Goal: Information Seeking & Learning: Learn about a topic

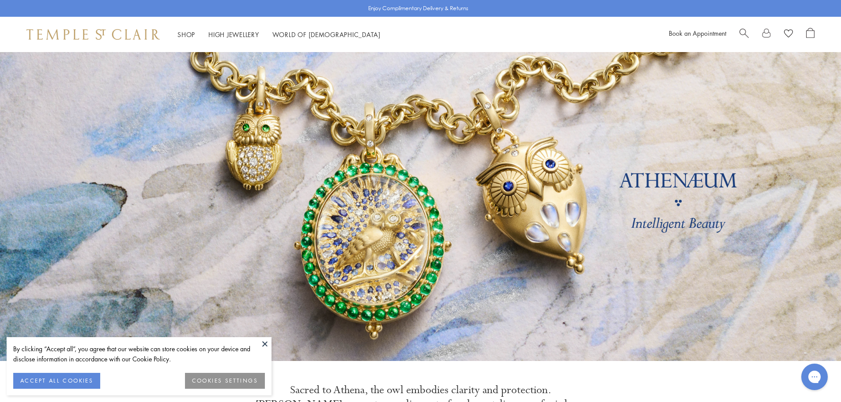
click at [261, 145] on link at bounding box center [420, 206] width 841 height 309
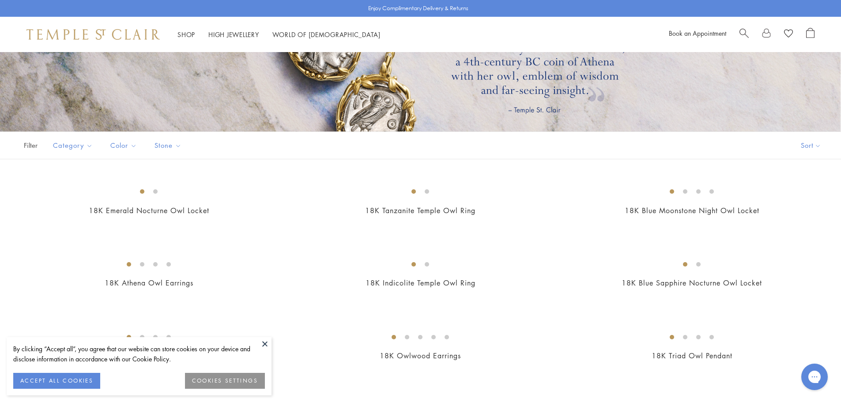
scroll to position [177, 0]
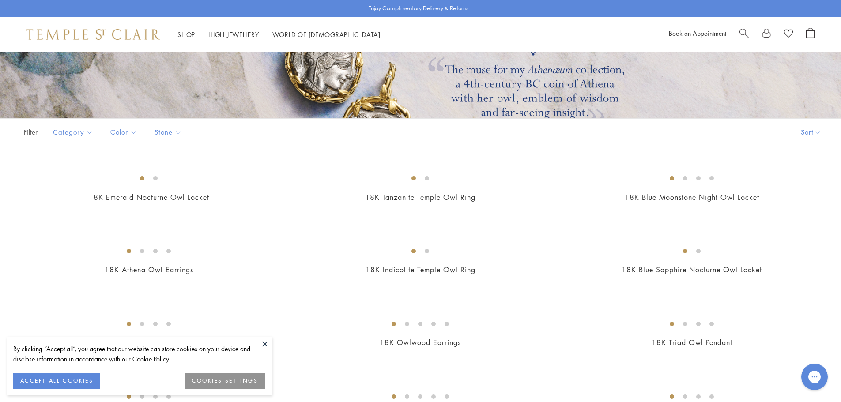
click at [263, 345] on button at bounding box center [264, 343] width 13 height 13
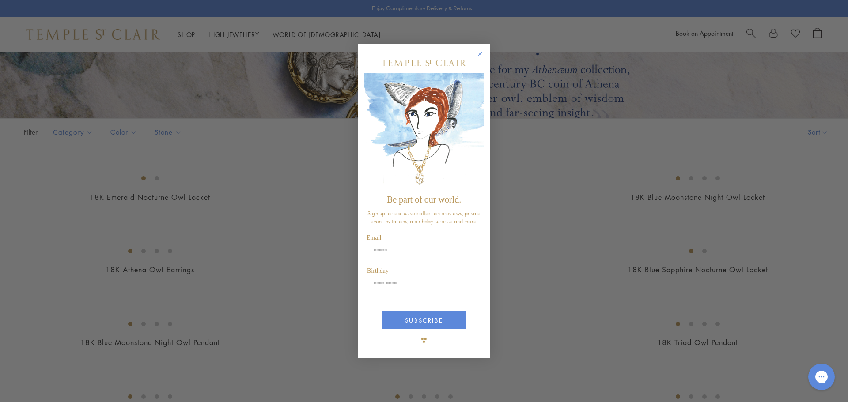
click at [479, 54] on circle "Close dialog" at bounding box center [480, 54] width 11 height 11
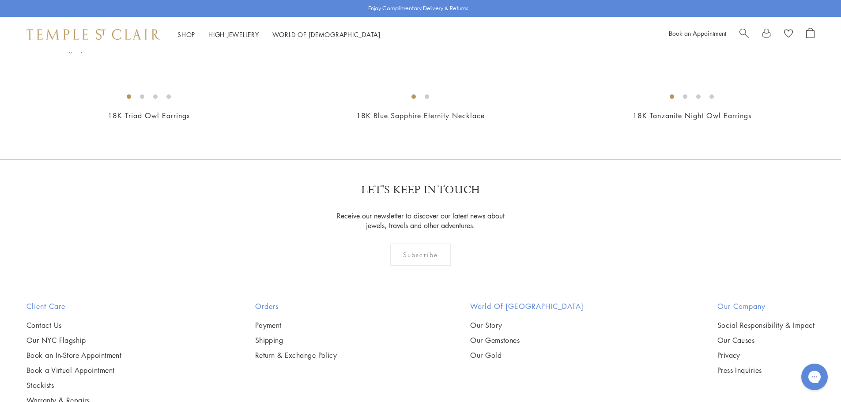
scroll to position [662, 0]
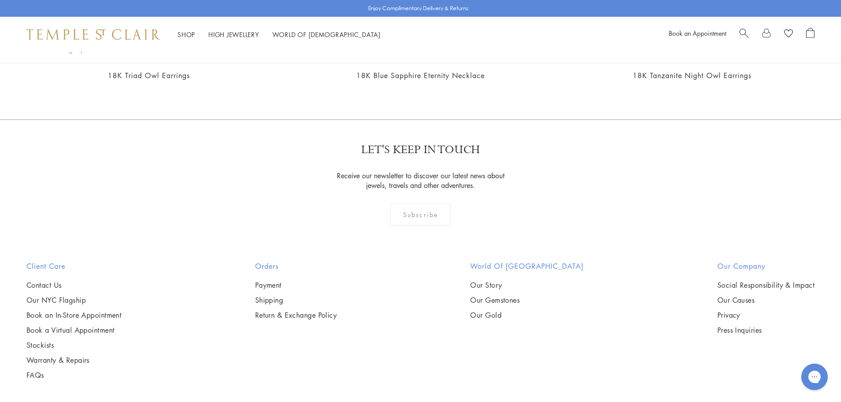
click at [0, 0] on img at bounding box center [0, 0] width 0 height 0
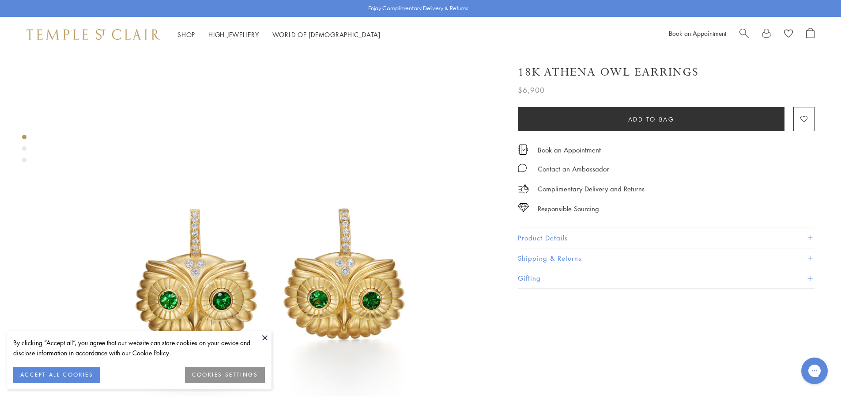
click at [264, 337] on button at bounding box center [264, 337] width 13 height 13
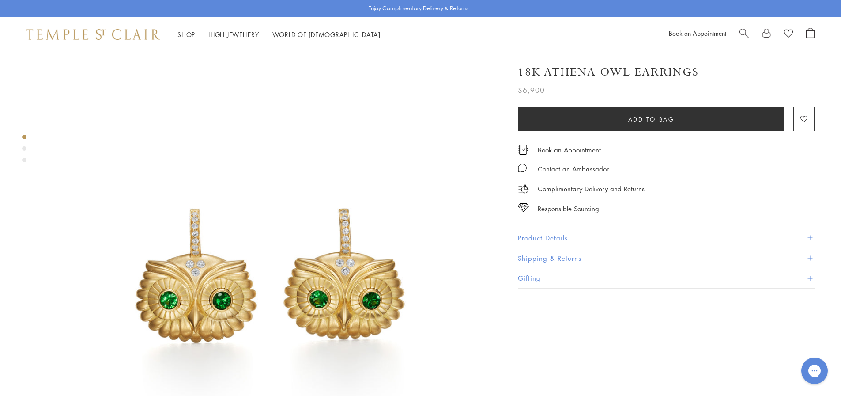
click at [544, 237] on button "Product Details" at bounding box center [666, 238] width 297 height 20
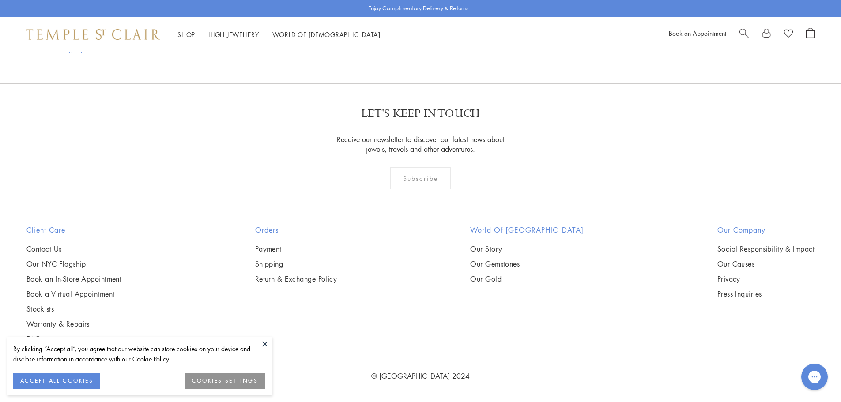
scroll to position [1324, 0]
click at [264, 347] on button at bounding box center [264, 343] width 13 height 13
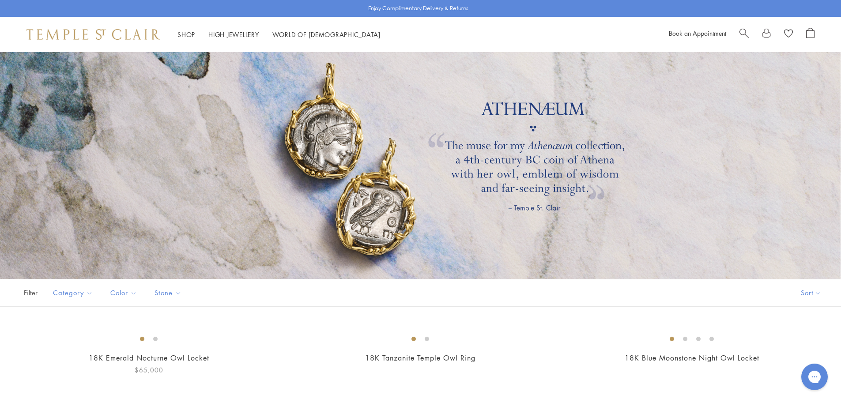
scroll to position [0, 0]
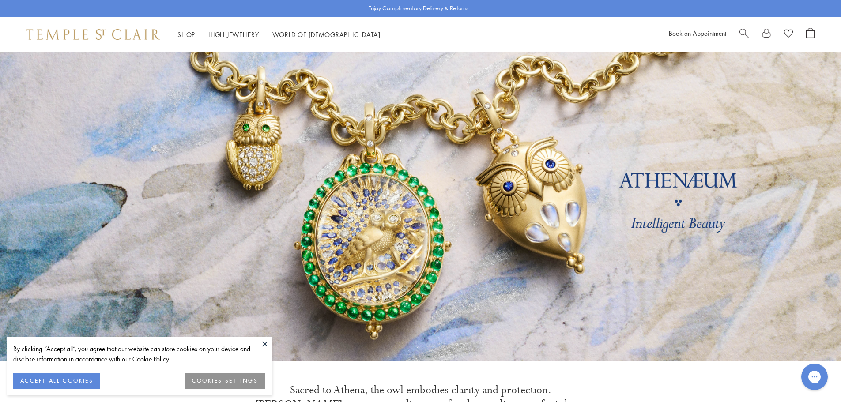
click at [264, 346] on button at bounding box center [264, 343] width 13 height 13
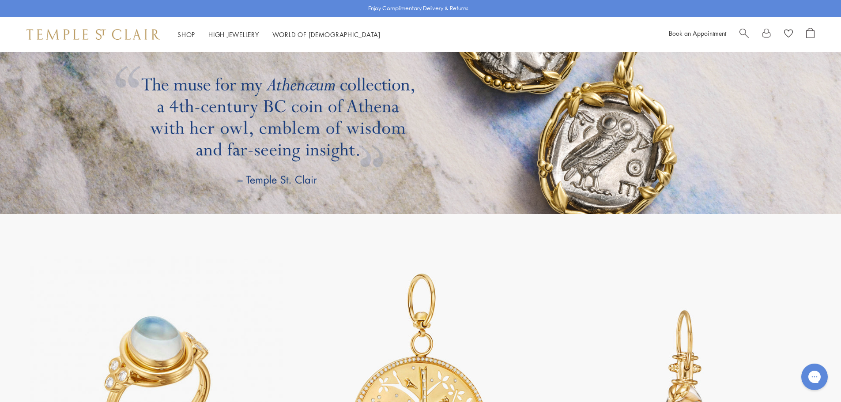
scroll to position [1766, 0]
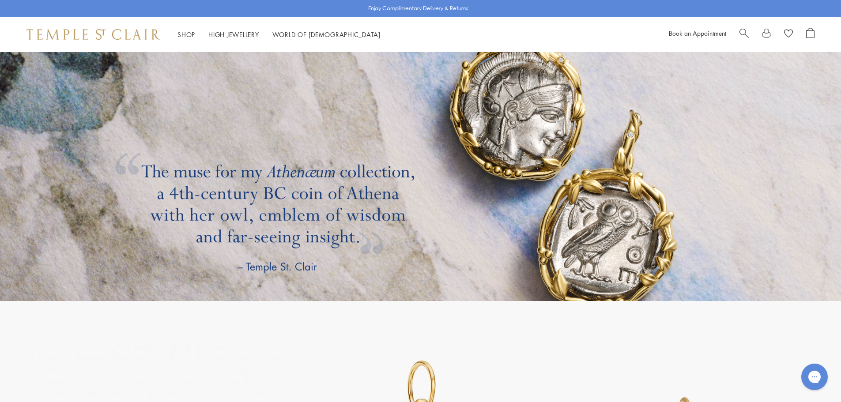
click at [552, 139] on link at bounding box center [420, 146] width 841 height 309
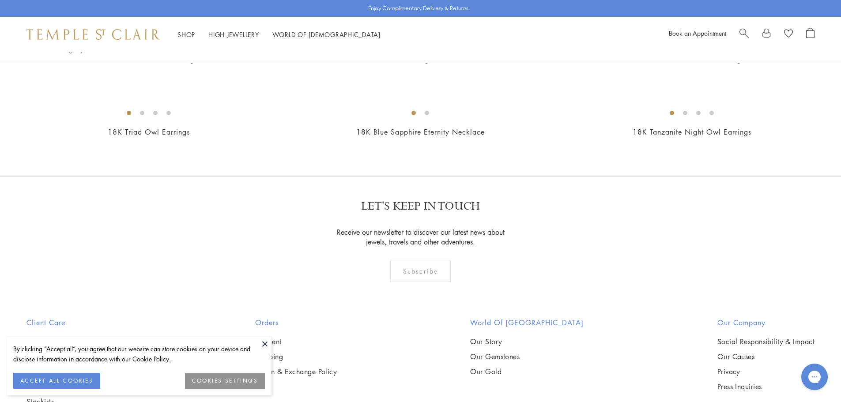
scroll to position [618, 0]
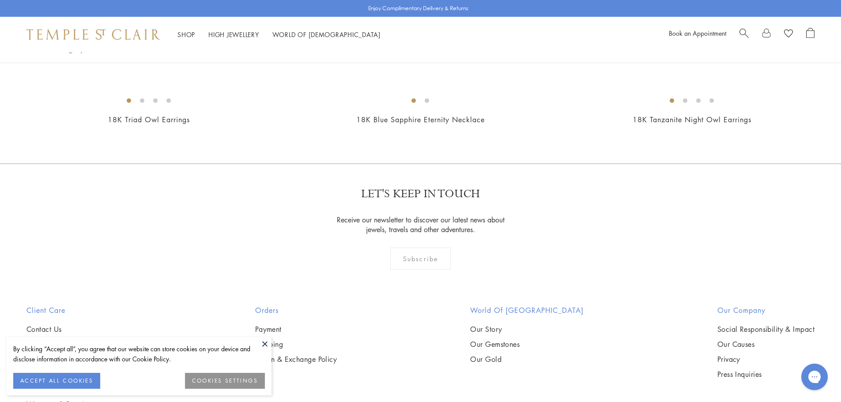
click at [266, 345] on button at bounding box center [264, 343] width 13 height 13
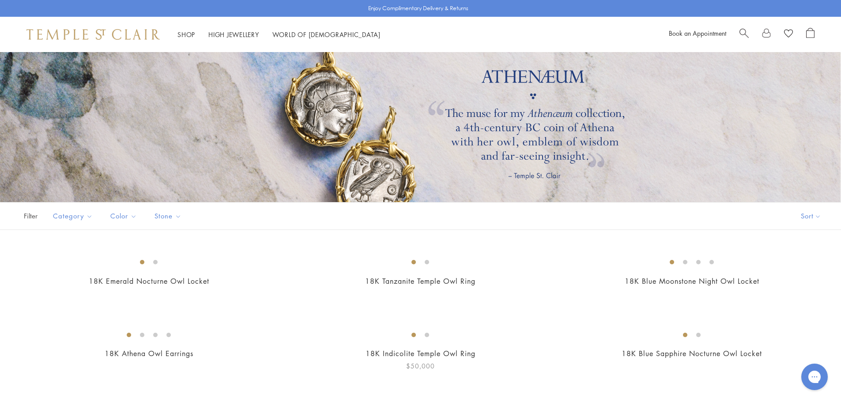
scroll to position [0, 0]
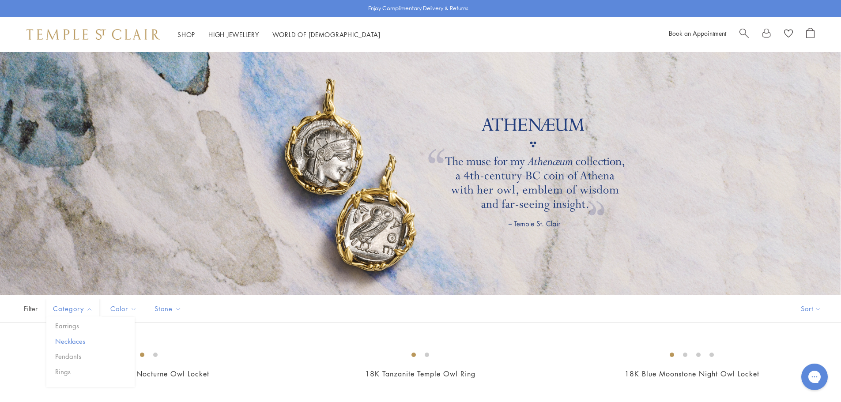
click at [76, 336] on button "Necklaces" at bounding box center [94, 341] width 82 height 10
click at [66, 354] on button "Pendants" at bounding box center [94, 356] width 82 height 10
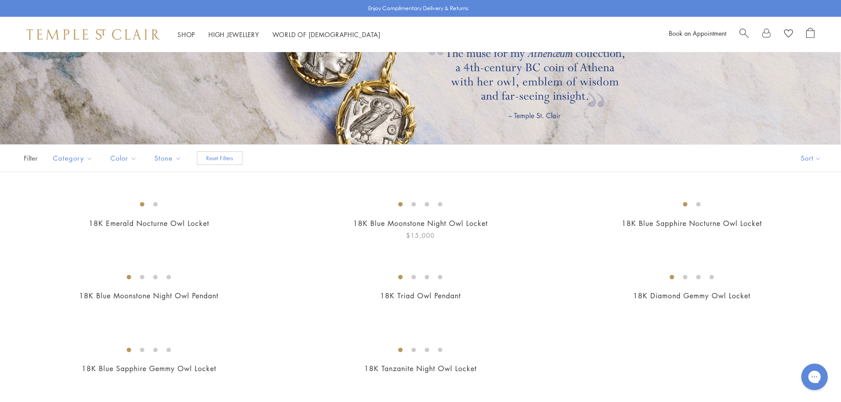
scroll to position [88, 0]
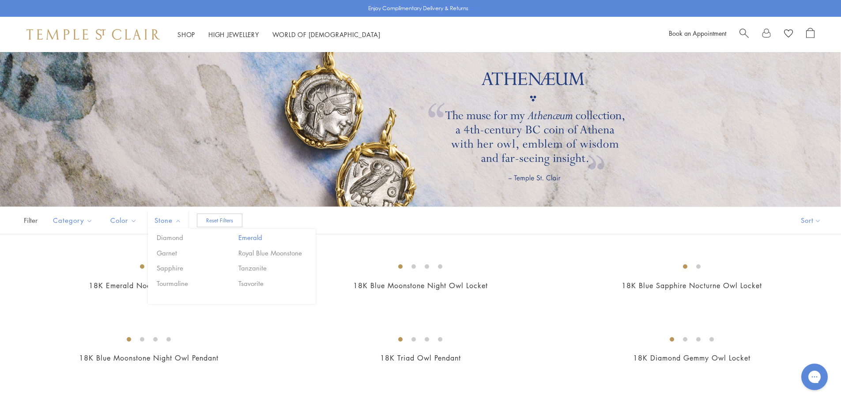
click at [250, 236] on button "Emerald" at bounding box center [273, 238] width 75 height 10
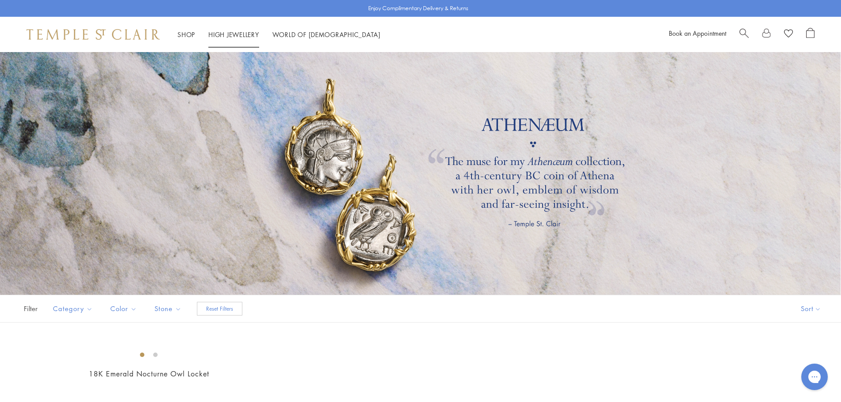
click at [240, 36] on link "High Jewellery High Jewellery" at bounding box center [233, 34] width 51 height 9
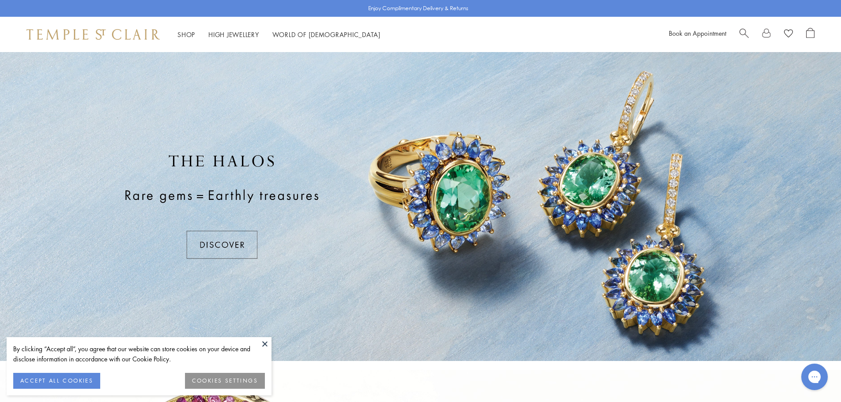
click at [263, 343] on button at bounding box center [264, 343] width 13 height 13
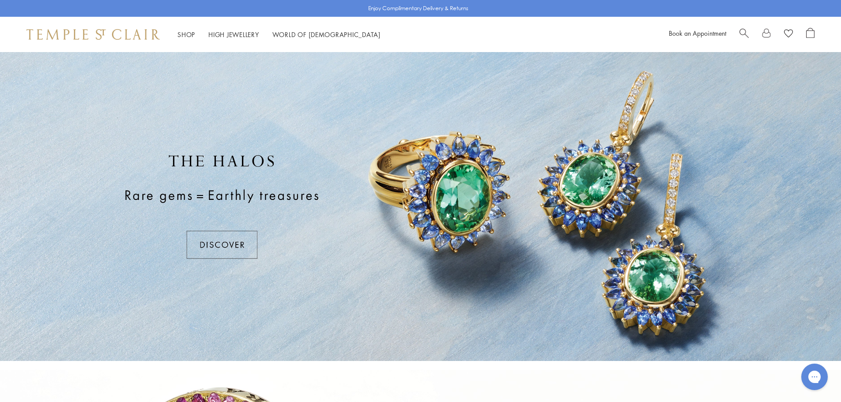
click at [222, 241] on div at bounding box center [420, 206] width 841 height 309
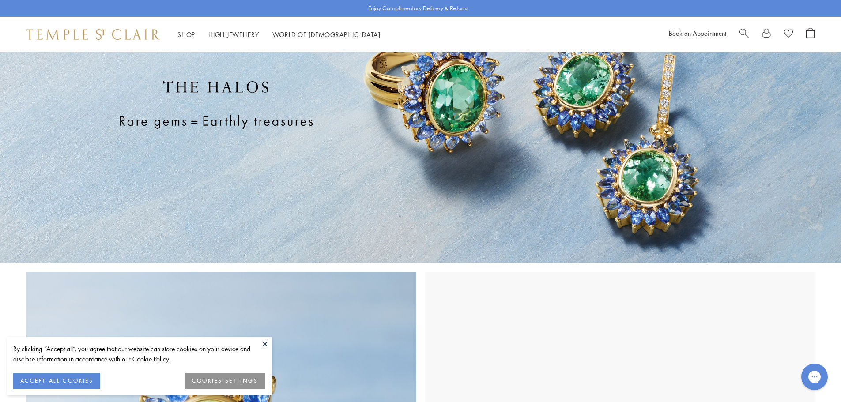
scroll to position [221, 0]
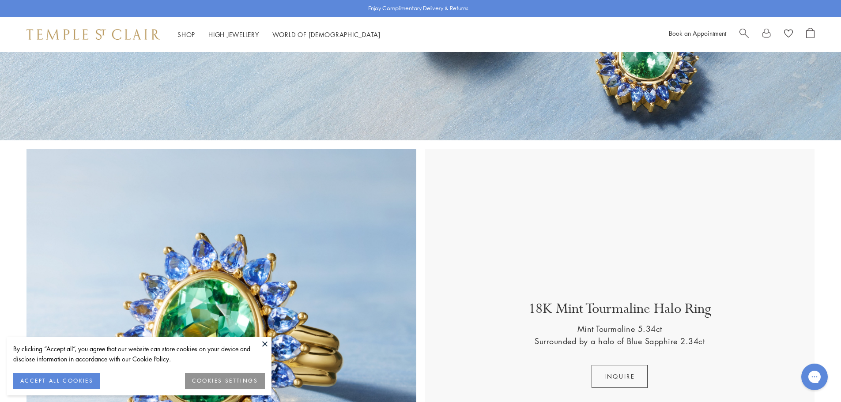
click at [264, 339] on button at bounding box center [264, 343] width 13 height 13
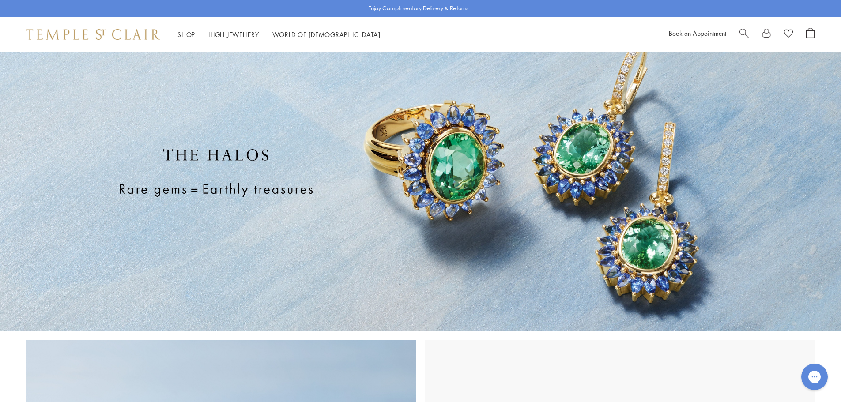
scroll to position [0, 0]
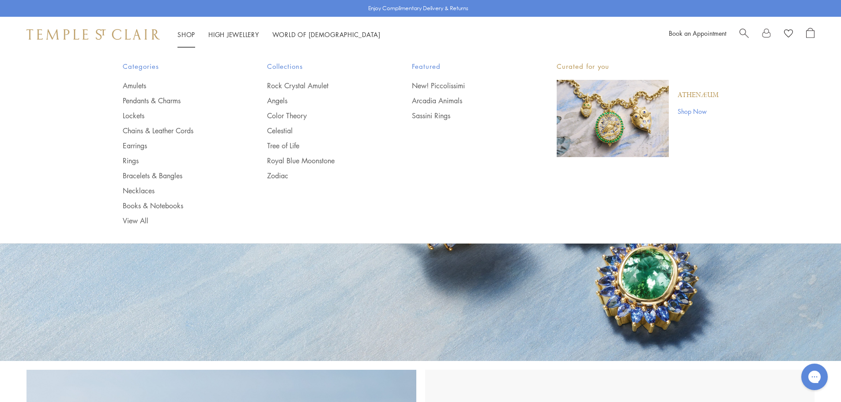
click at [180, 32] on link "Shop Shop" at bounding box center [186, 34] width 18 height 9
click at [159, 96] on link "Pendants & Charms" at bounding box center [177, 101] width 109 height 10
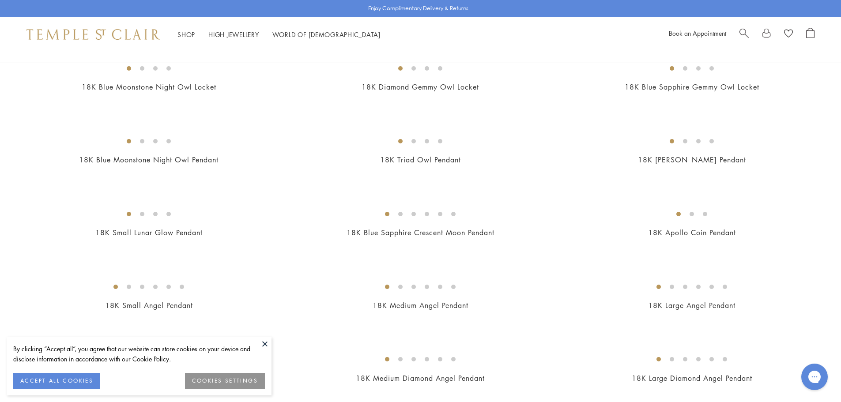
drag, startPoint x: 312, startPoint y: 295, endPoint x: 278, endPoint y: 402, distance: 111.5
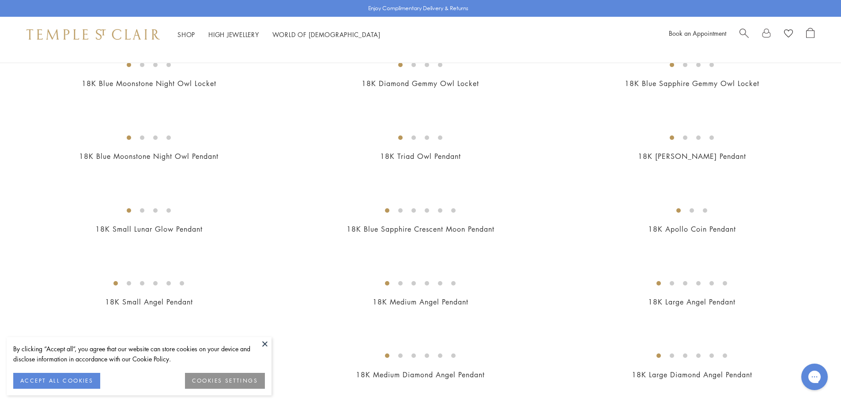
click at [266, 344] on button at bounding box center [264, 343] width 13 height 13
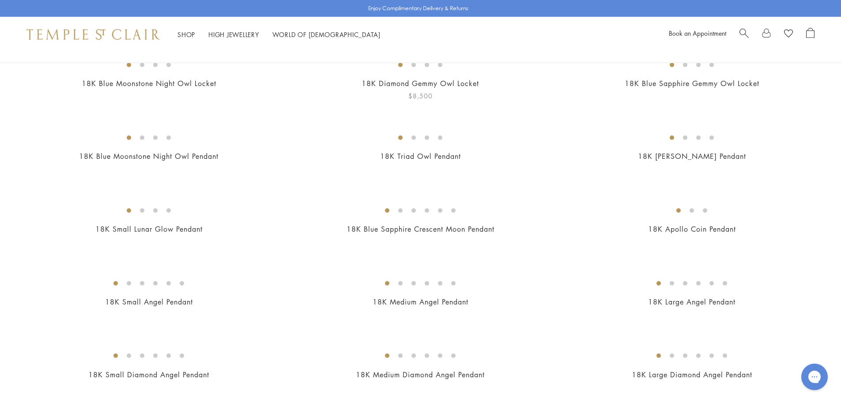
click at [0, 0] on img at bounding box center [0, 0] width 0 height 0
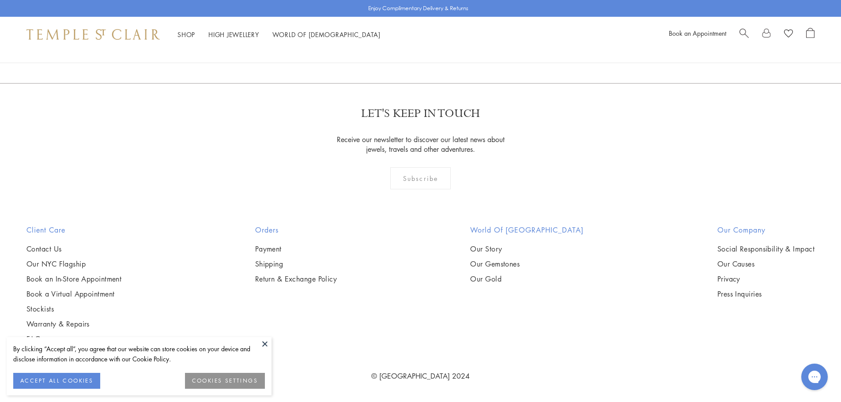
scroll to position [2122, 0]
click at [264, 343] on button at bounding box center [264, 343] width 13 height 13
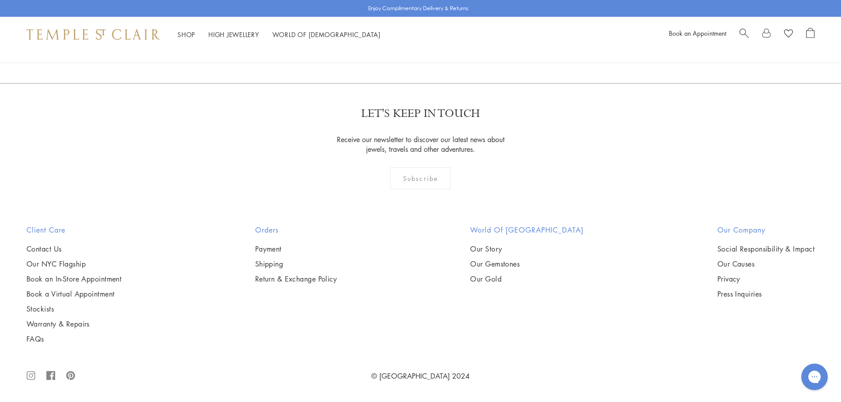
scroll to position [6801, 0]
click at [406, 48] on link "2" at bounding box center [406, 35] width 29 height 24
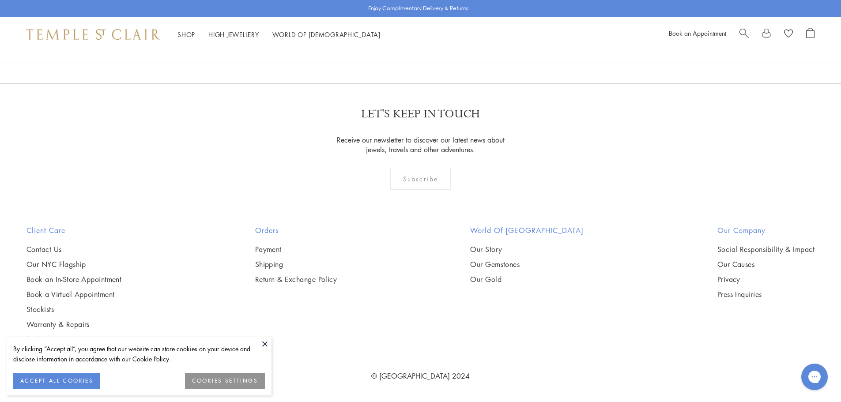
scroll to position [5871, 0]
click at [452, 48] on link "3" at bounding box center [449, 36] width 29 height 24
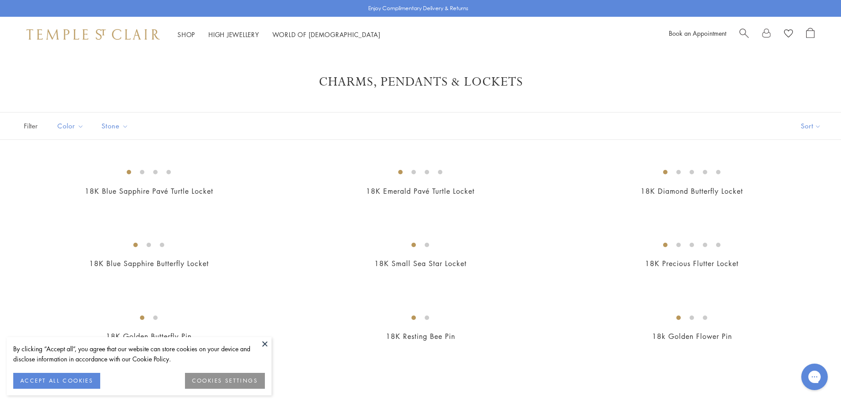
click at [743, 33] on span "Search" at bounding box center [743, 32] width 9 height 9
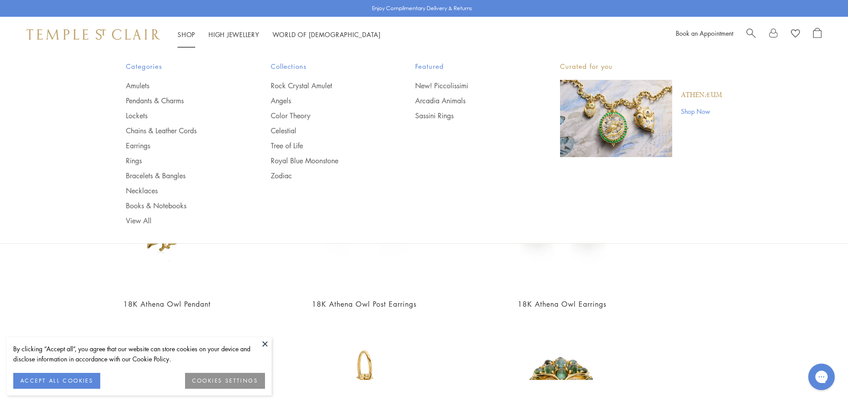
type input "**********"
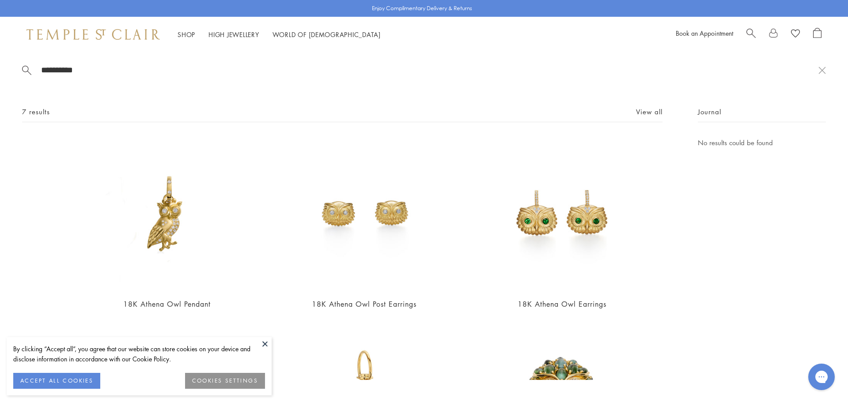
click at [687, 111] on link "Shop Now" at bounding box center [701, 111] width 41 height 10
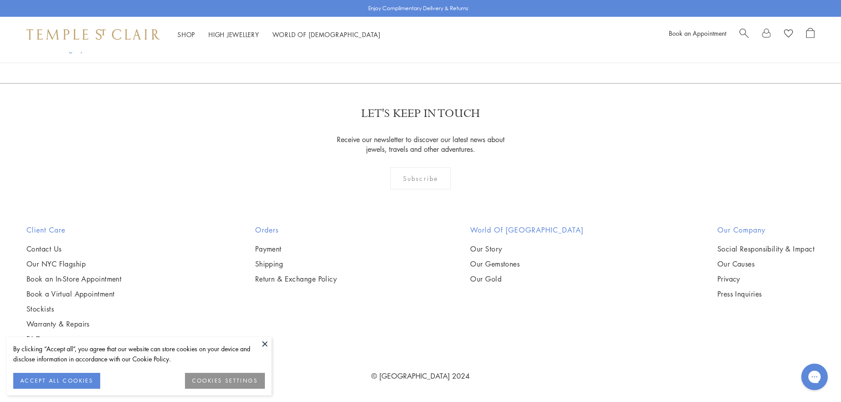
scroll to position [1236, 0]
click at [265, 343] on button at bounding box center [264, 343] width 13 height 13
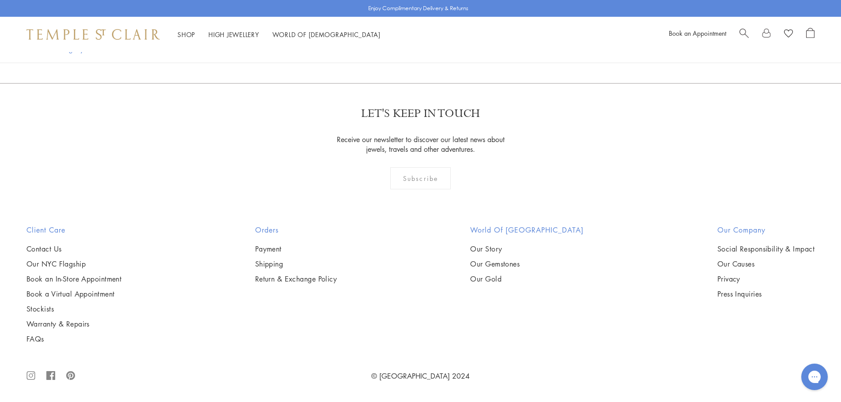
click at [0, 0] on img at bounding box center [0, 0] width 0 height 0
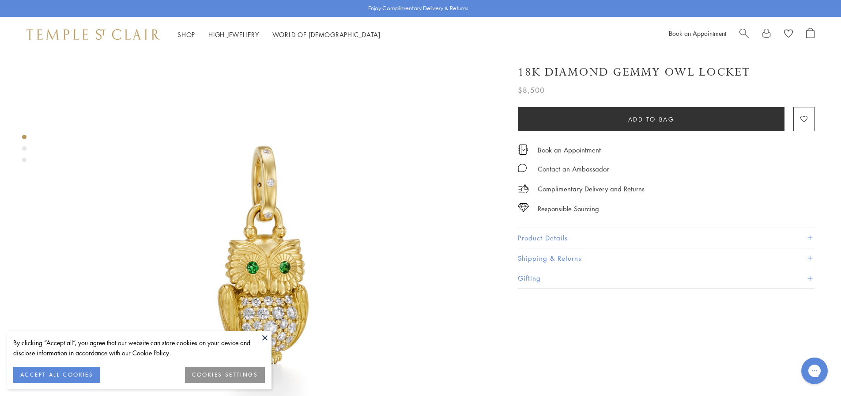
scroll to position [177, 0]
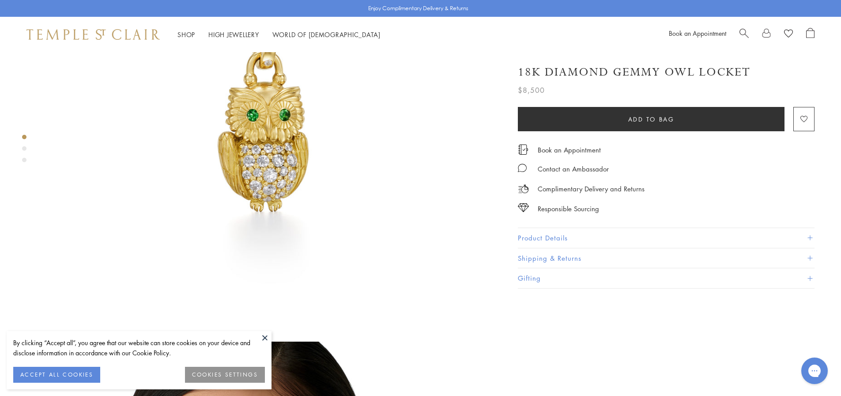
click at [567, 237] on button "Product Details" at bounding box center [666, 238] width 297 height 20
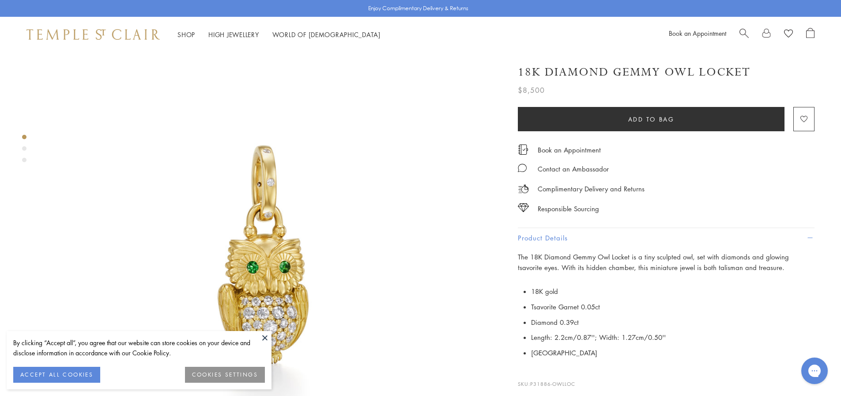
scroll to position [0, 0]
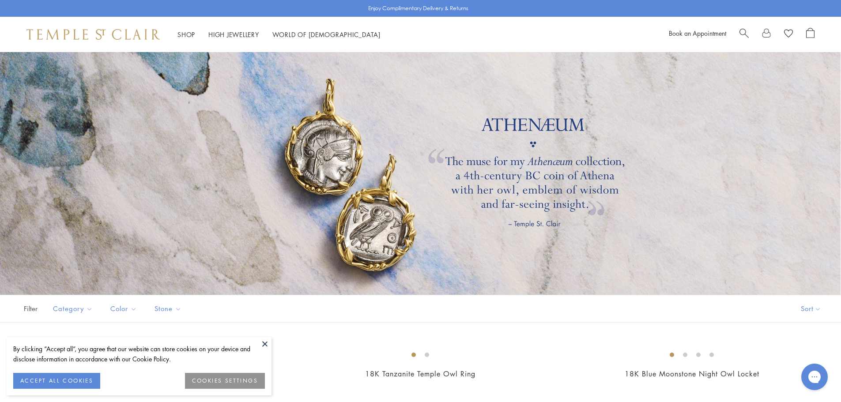
click at [264, 341] on button at bounding box center [264, 343] width 13 height 13
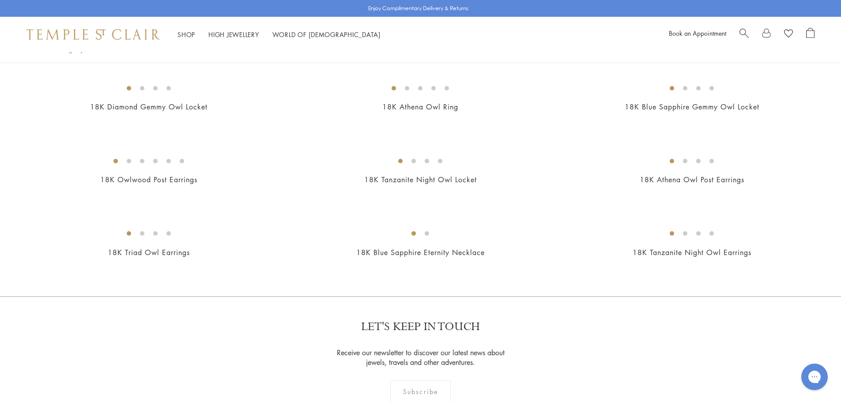
scroll to position [441, 0]
